Goal: Navigation & Orientation: Find specific page/section

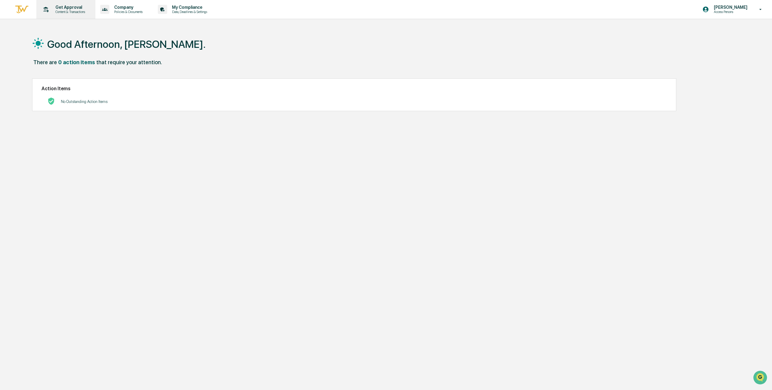
click at [92, 8] on div "Get Approval Content & Transactions" at bounding box center [65, 9] width 53 height 19
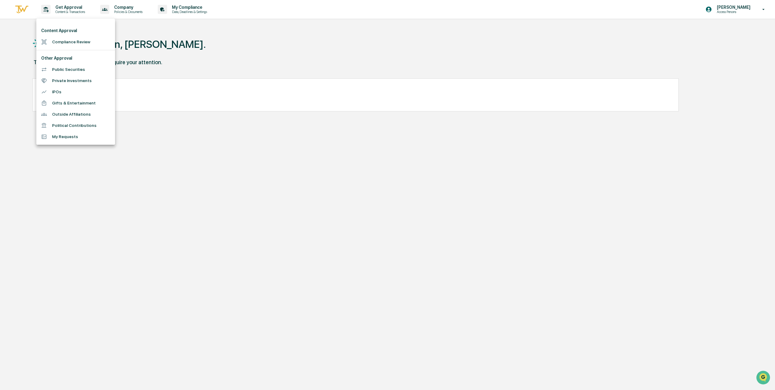
click at [128, 13] on div at bounding box center [387, 195] width 775 height 390
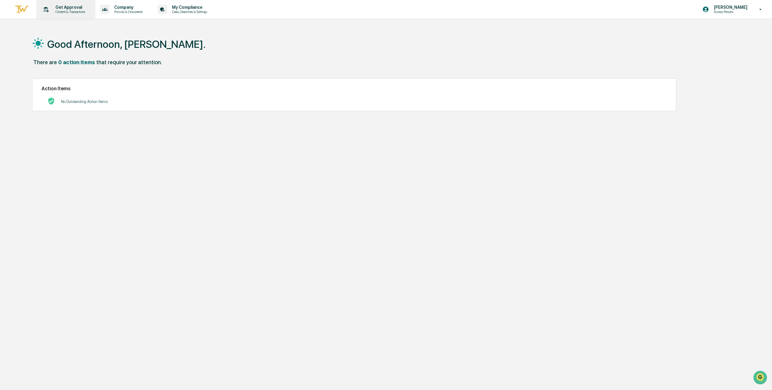
click at [82, 12] on p "Content & Transactions" at bounding box center [70, 12] width 38 height 4
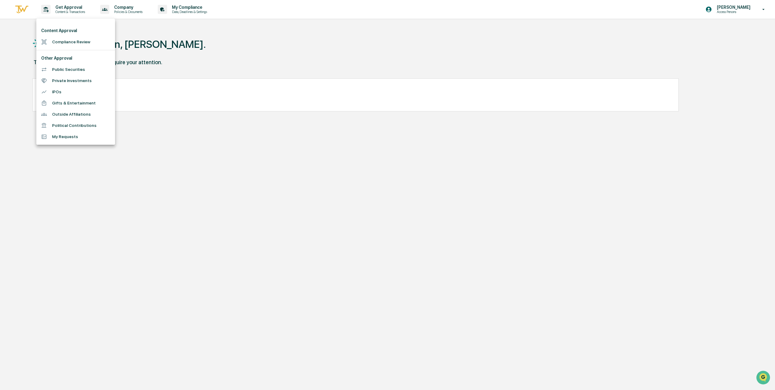
click at [76, 30] on li "Content Approval" at bounding box center [75, 30] width 79 height 11
click at [75, 42] on li "Compliance Review" at bounding box center [75, 41] width 79 height 11
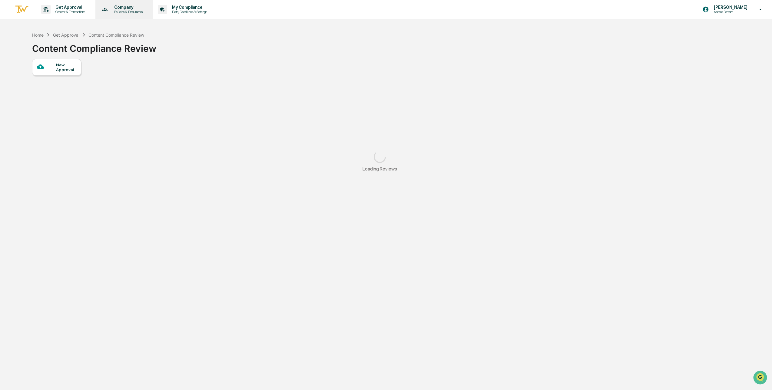
click at [129, 8] on p "Company" at bounding box center [127, 7] width 36 height 5
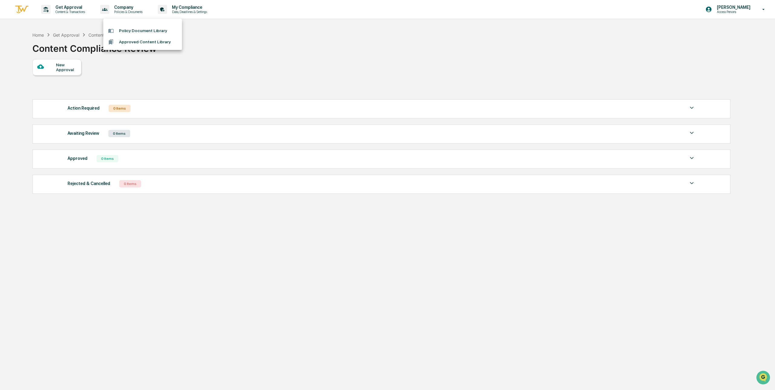
click at [198, 13] on div at bounding box center [387, 195] width 775 height 390
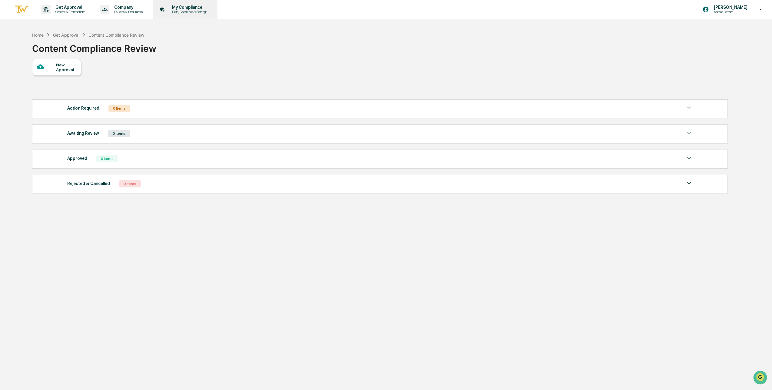
click at [198, 11] on p "Data, Deadlines & Settings" at bounding box center [188, 12] width 43 height 4
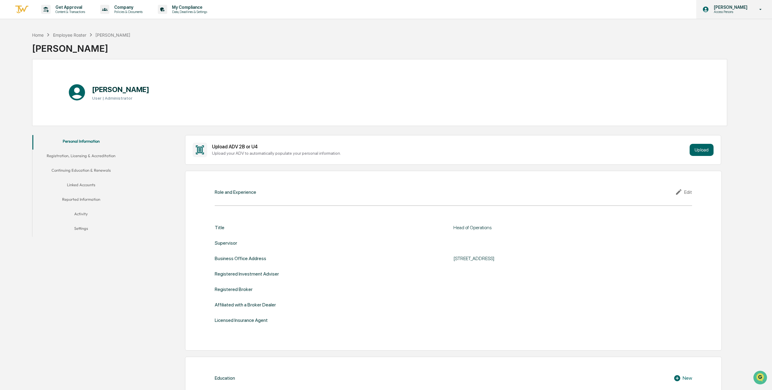
click at [750, 8] on p "[PERSON_NAME]" at bounding box center [729, 7] width 41 height 5
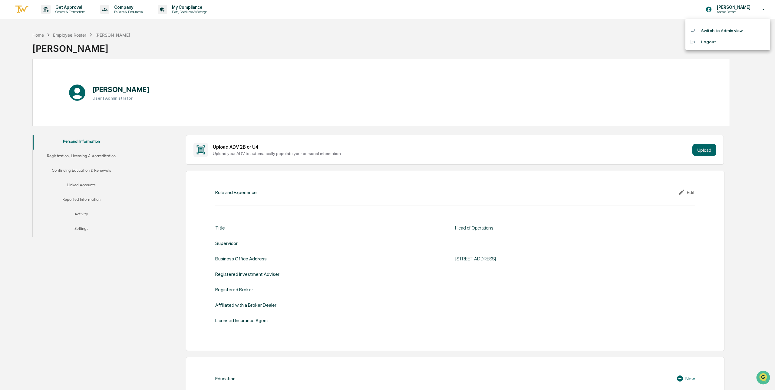
click at [718, 33] on li "Switch to Admin view..." at bounding box center [728, 30] width 85 height 11
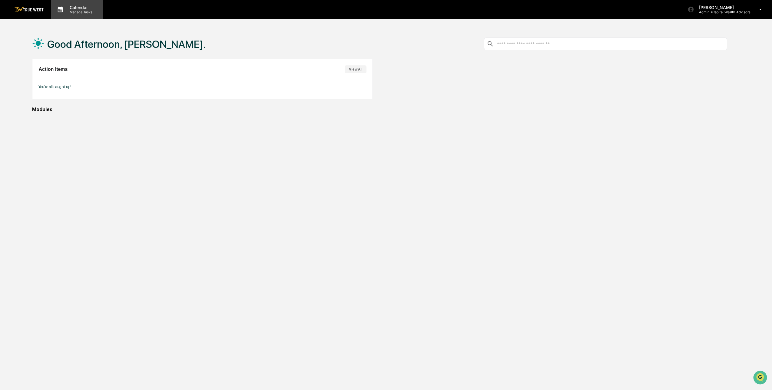
click at [78, 7] on p "Calendar" at bounding box center [80, 7] width 31 height 5
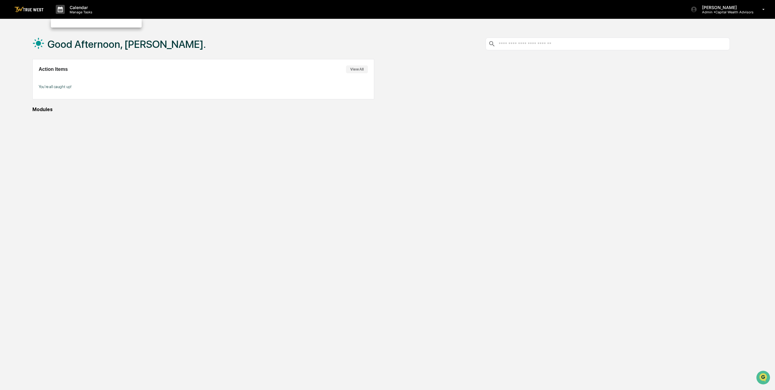
click at [85, 12] on div at bounding box center [387, 195] width 775 height 390
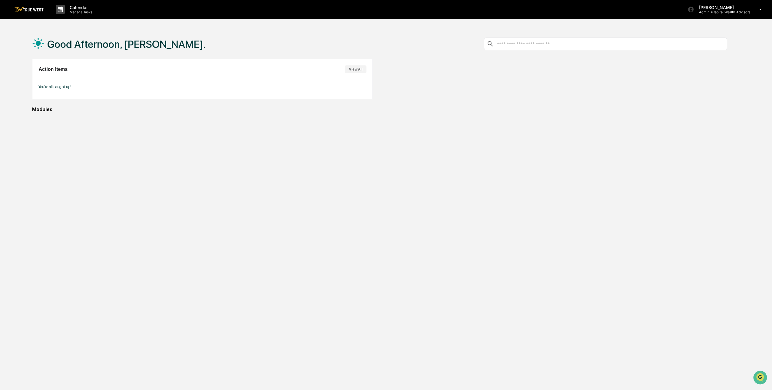
click at [38, 9] on img at bounding box center [29, 10] width 29 height 6
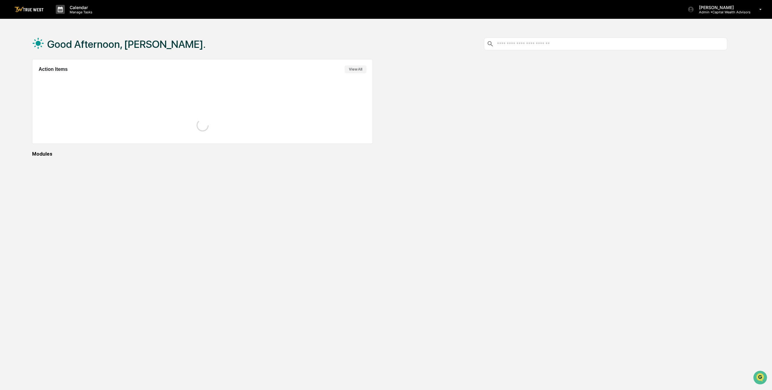
click at [35, 8] on img at bounding box center [29, 10] width 29 height 6
click at [79, 10] on p "Manage Tasks" at bounding box center [80, 12] width 31 height 4
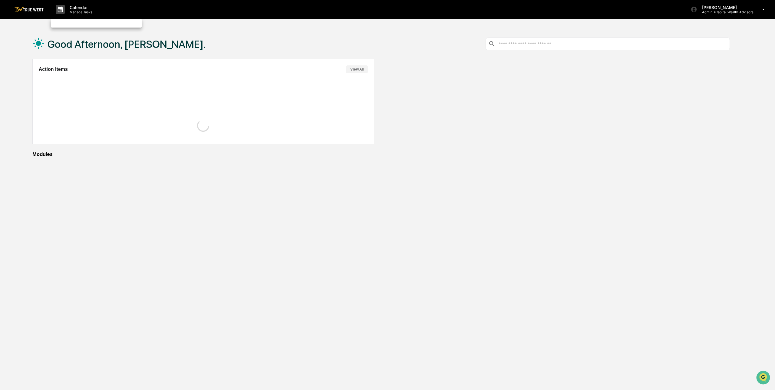
click at [338, 66] on div at bounding box center [387, 195] width 775 height 390
